Goal: Task Accomplishment & Management: Manage account settings

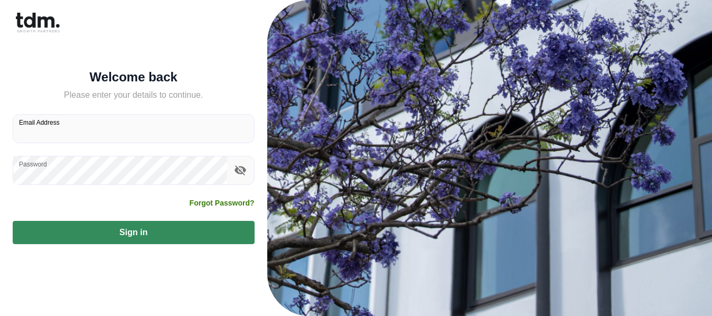
click at [80, 134] on input "Email Address" at bounding box center [133, 129] width 241 height 28
type input "**********"
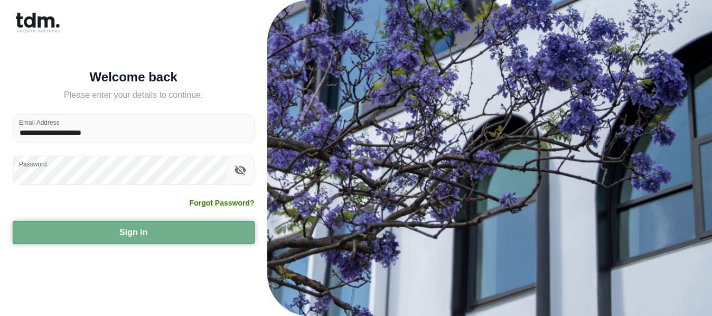
click at [101, 229] on button "Sign in" at bounding box center [134, 232] width 242 height 23
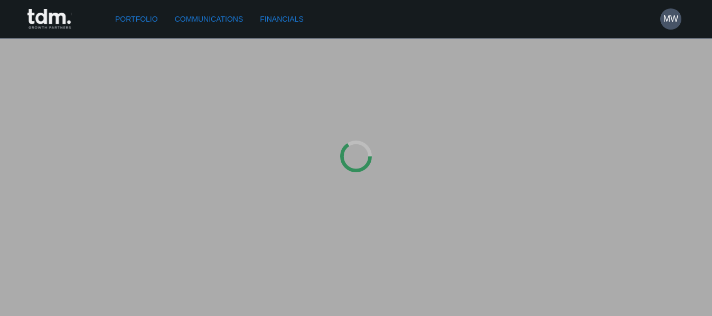
type input "**********"
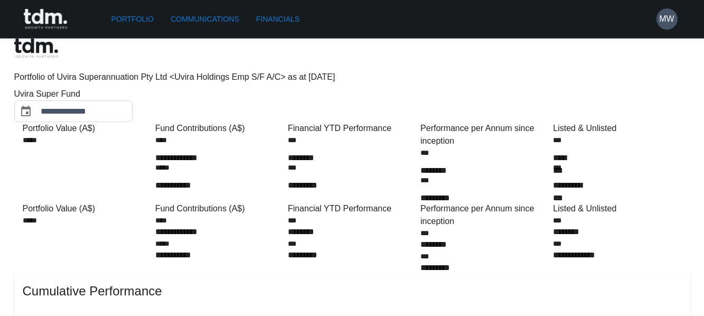
click at [290, 17] on link "Financials" at bounding box center [278, 20] width 52 height 20
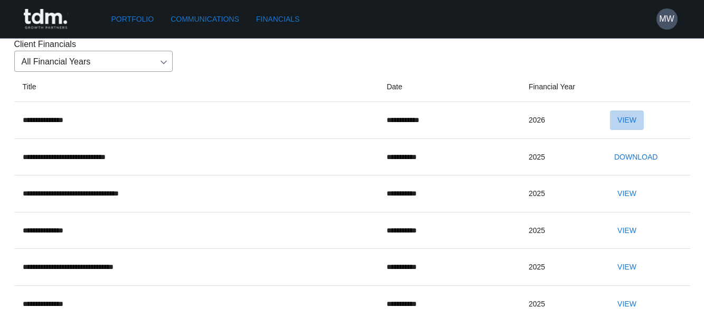
click at [644, 130] on button "View" at bounding box center [627, 120] width 34 height 20
click at [195, 19] on link "Communications" at bounding box center [204, 20] width 77 height 20
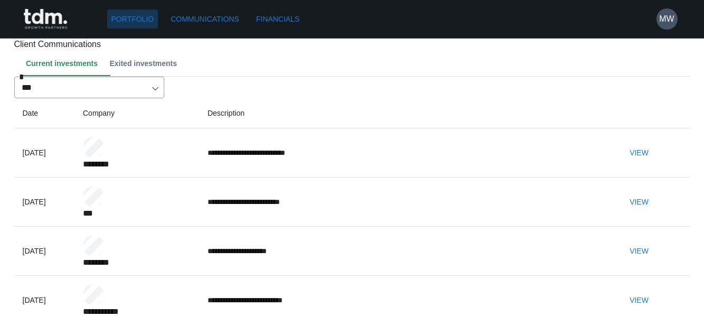
click at [129, 16] on link "Portfolio" at bounding box center [132, 20] width 51 height 20
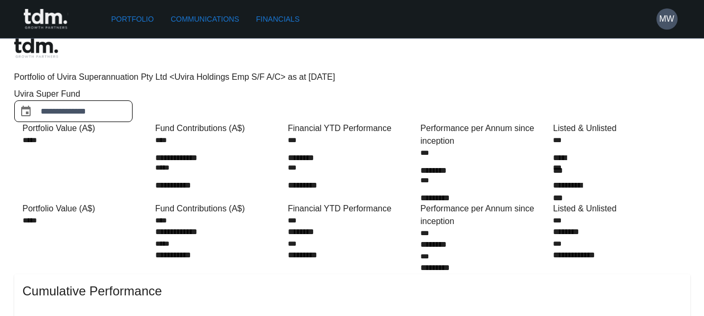
click at [133, 100] on input "**********" at bounding box center [87, 111] width 92 height 22
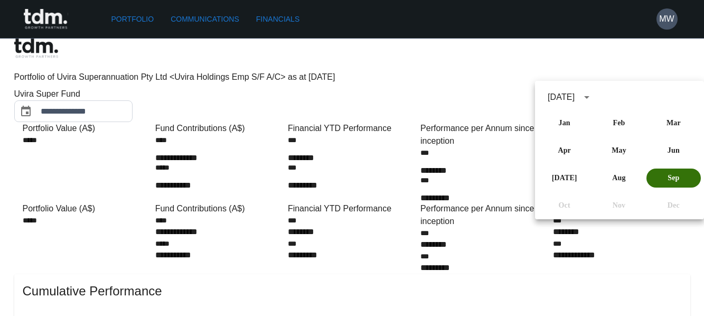
click at [663, 178] on button "Sep" at bounding box center [673, 177] width 54 height 19
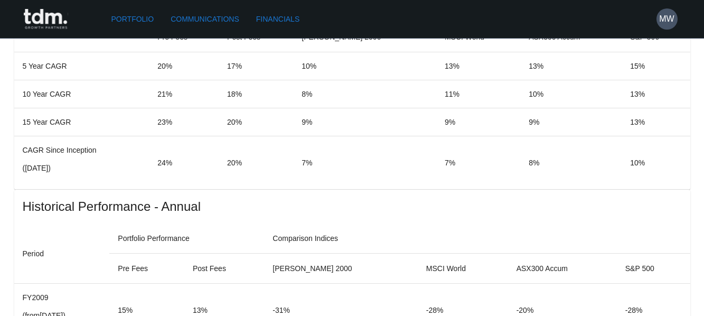
scroll to position [790, 0]
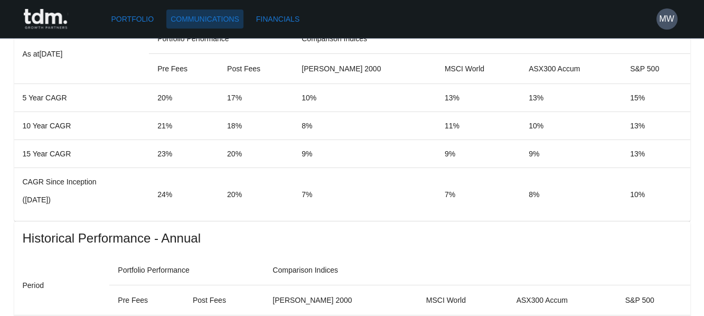
click at [214, 14] on link "Communications" at bounding box center [204, 20] width 77 height 20
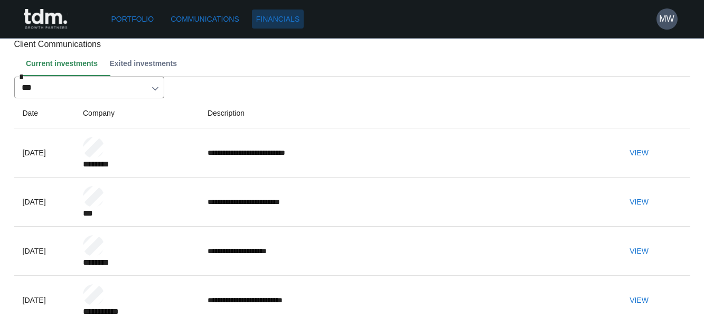
click at [278, 17] on link "Financials" at bounding box center [278, 20] width 52 height 20
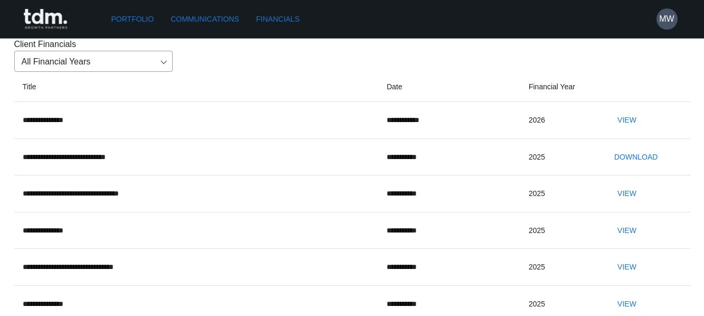
click at [642, 130] on button "View" at bounding box center [627, 120] width 34 height 20
click at [670, 25] on button "MW" at bounding box center [667, 18] width 21 height 21
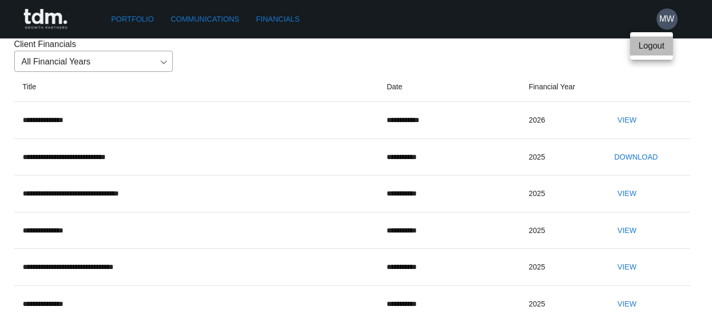
click at [653, 42] on p "Logout" at bounding box center [652, 46] width 26 height 13
